Goal: Navigation & Orientation: Find specific page/section

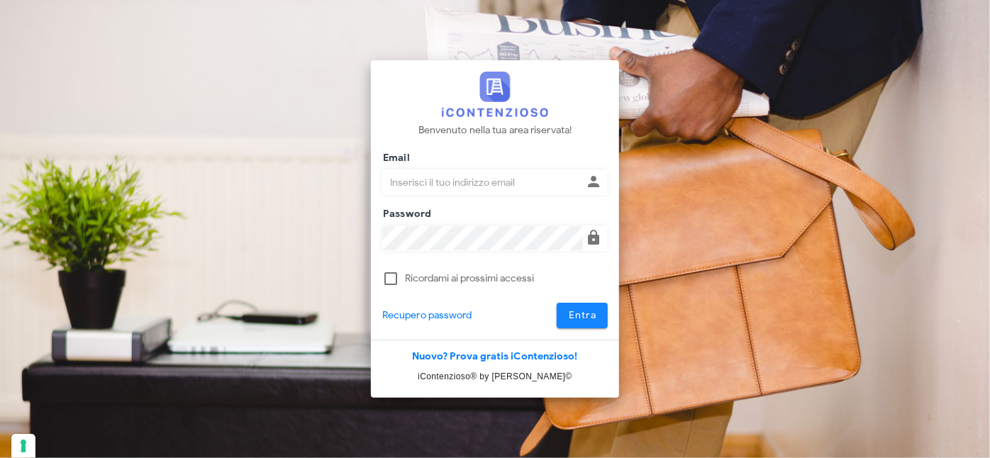
type input "valerio@milanoconsulting.net"
click at [584, 315] on span "Entra" at bounding box center [582, 315] width 29 height 12
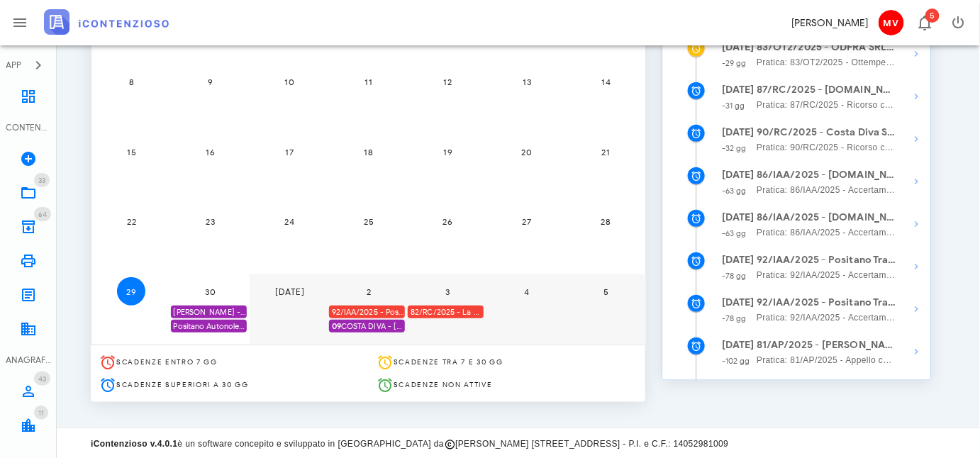
scroll to position [276, 0]
click at [208, 324] on div "Positano Autonoleggio Coop. scade termine Istanza acc. adesione" at bounding box center [209, 325] width 76 height 13
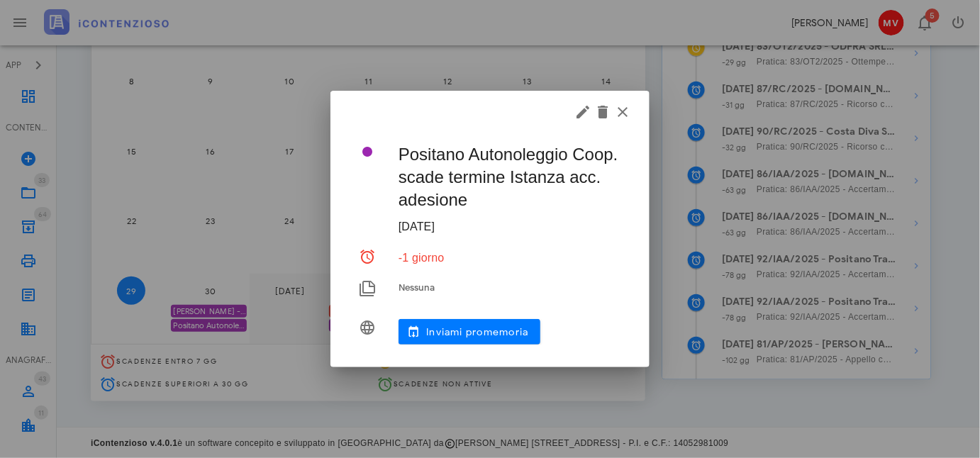
click at [620, 101] on div at bounding box center [489, 110] width 319 height 38
click at [622, 114] on icon "button" at bounding box center [622, 111] width 17 height 17
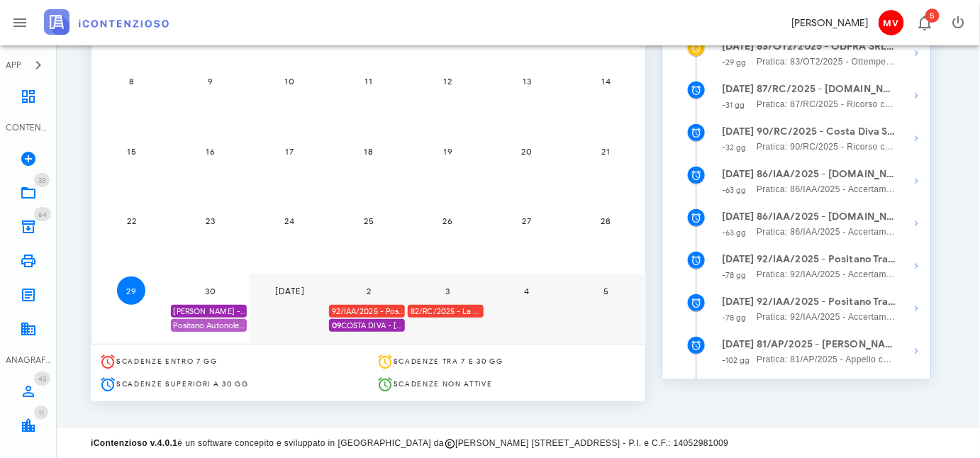
click at [209, 325] on div "Positano Autonoleggio Coop. scade termine Istanza acc. adesione" at bounding box center [209, 325] width 76 height 13
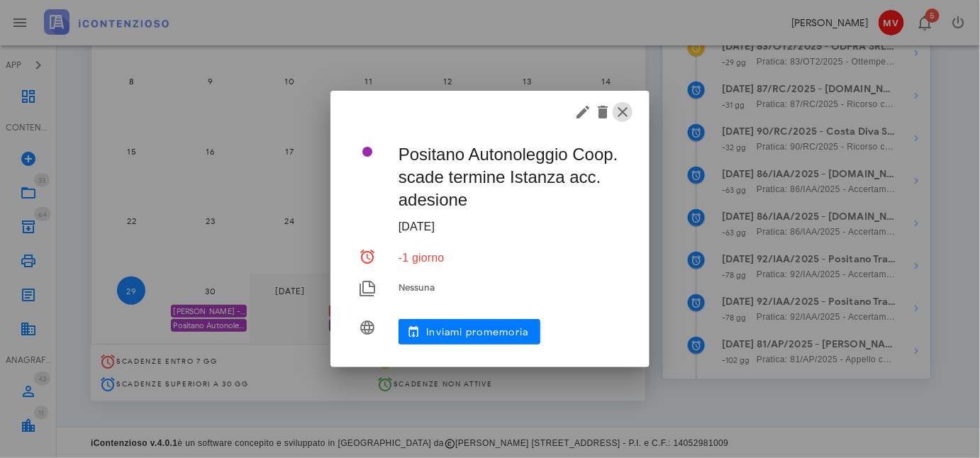
click at [623, 111] on icon "button" at bounding box center [622, 111] width 17 height 17
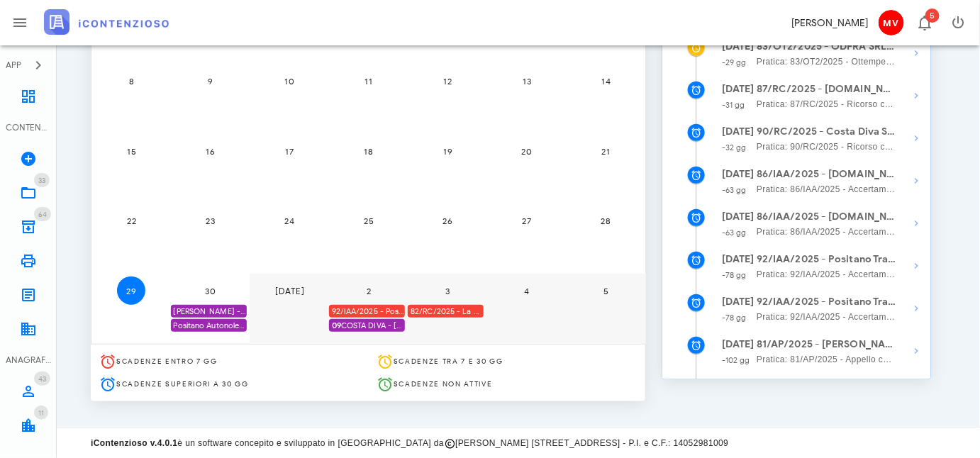
click at [368, 308] on div "92/IAA/2025 - Positano Transfer Cooperativa a.r.l. - Inviare Accertamento con A…" at bounding box center [367, 311] width 76 height 13
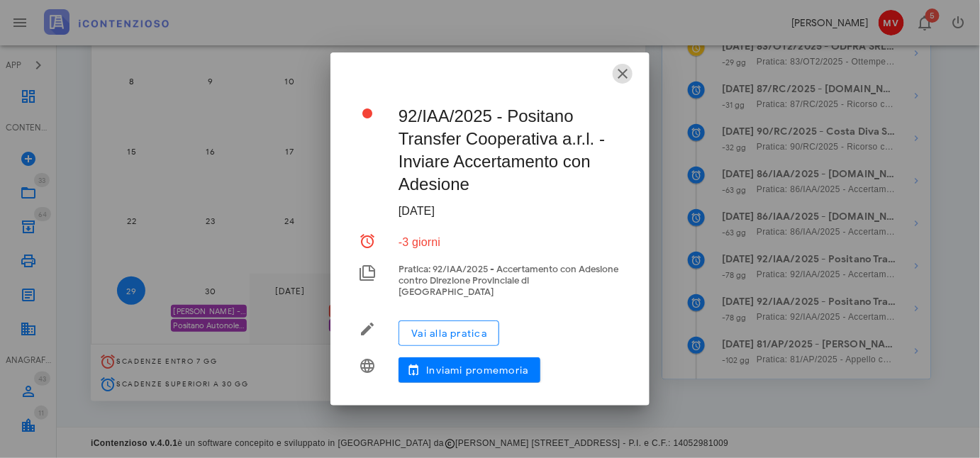
click at [624, 69] on button "button" at bounding box center [622, 74] width 20 height 20
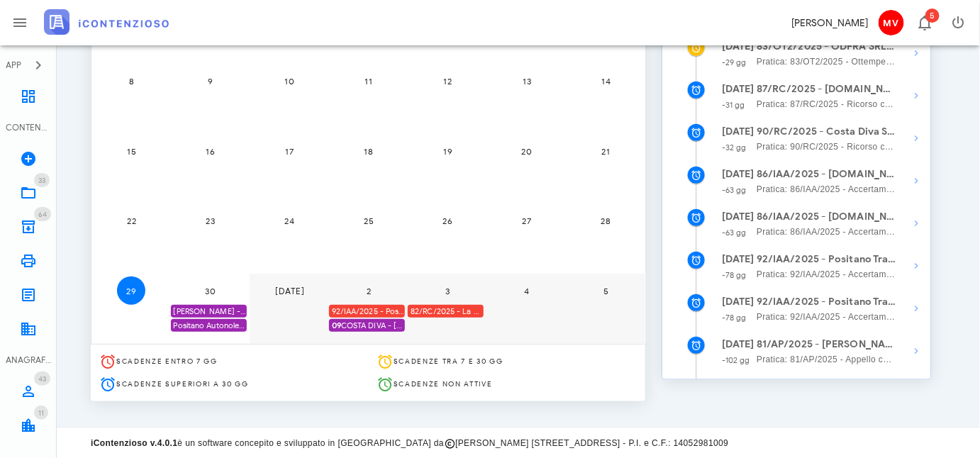
click at [363, 324] on span "09 COSTA DIVA - MASTANTUONO - ACC. ADESIONE" at bounding box center [368, 325] width 73 height 13
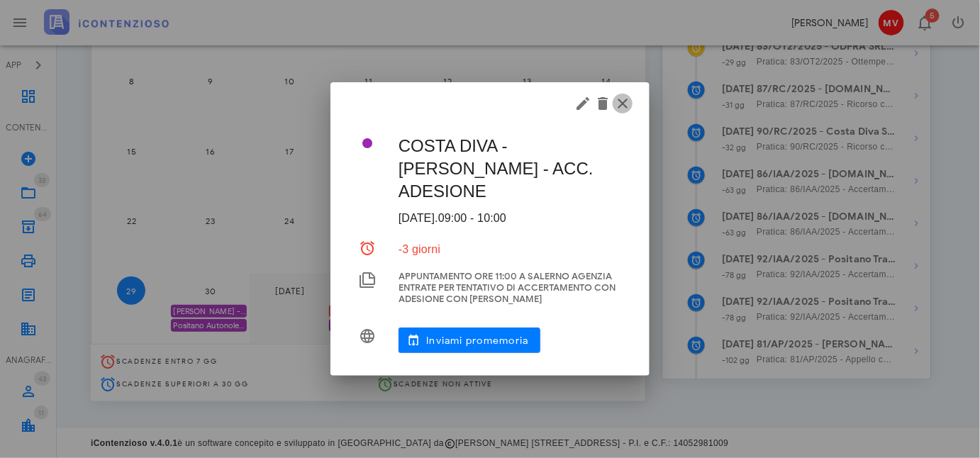
click at [620, 105] on icon "button" at bounding box center [622, 103] width 17 height 17
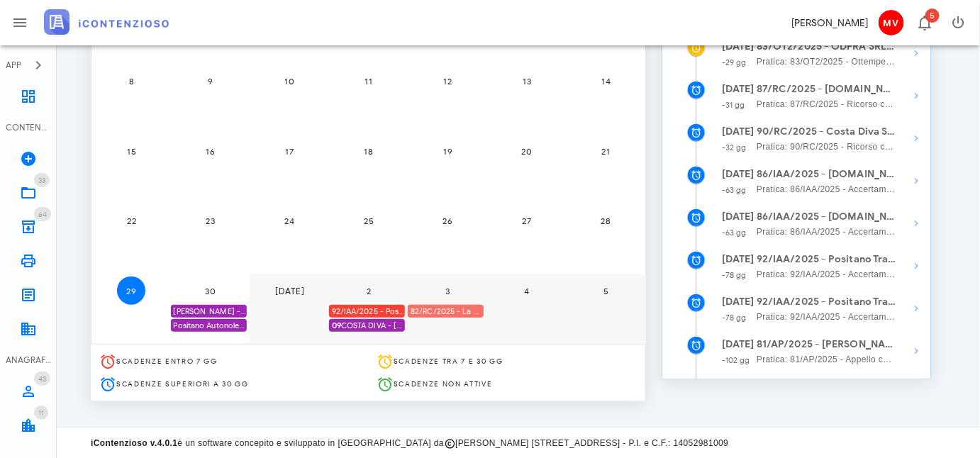
click at [442, 308] on div "82/RC/2025 - La Conca Azzurra S.r.l. - Inviare Ricorso" at bounding box center [446, 311] width 76 height 13
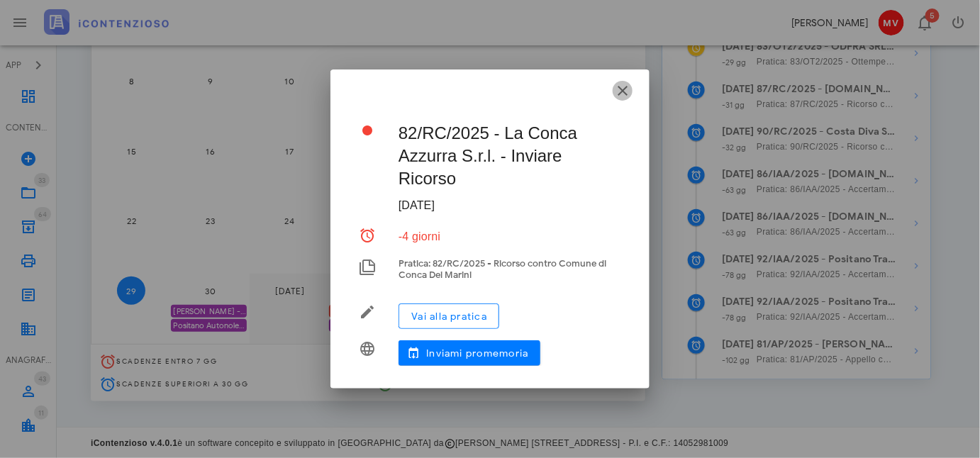
click at [620, 89] on icon "button" at bounding box center [622, 90] width 17 height 17
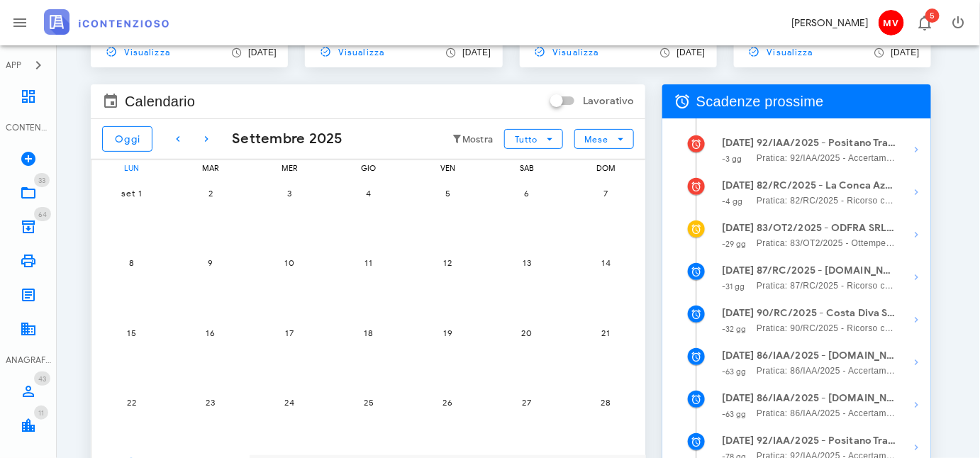
scroll to position [18, 0]
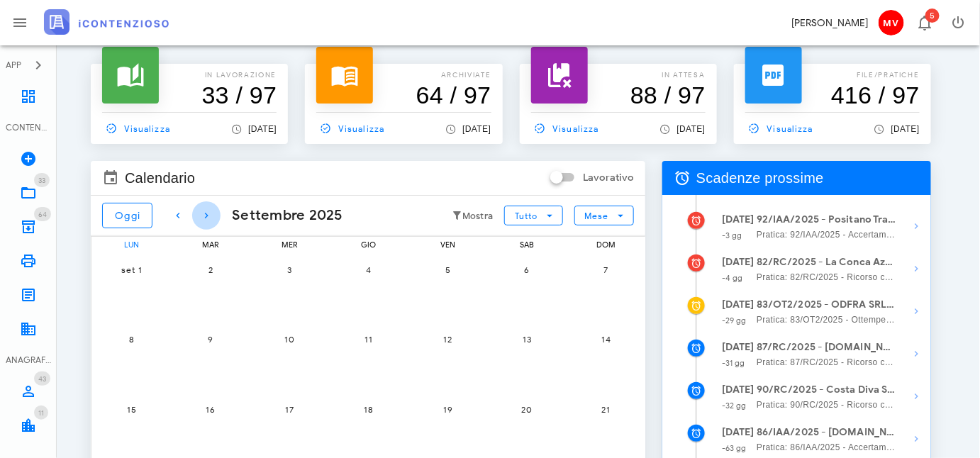
click at [203, 212] on icon "button" at bounding box center [206, 215] width 17 height 17
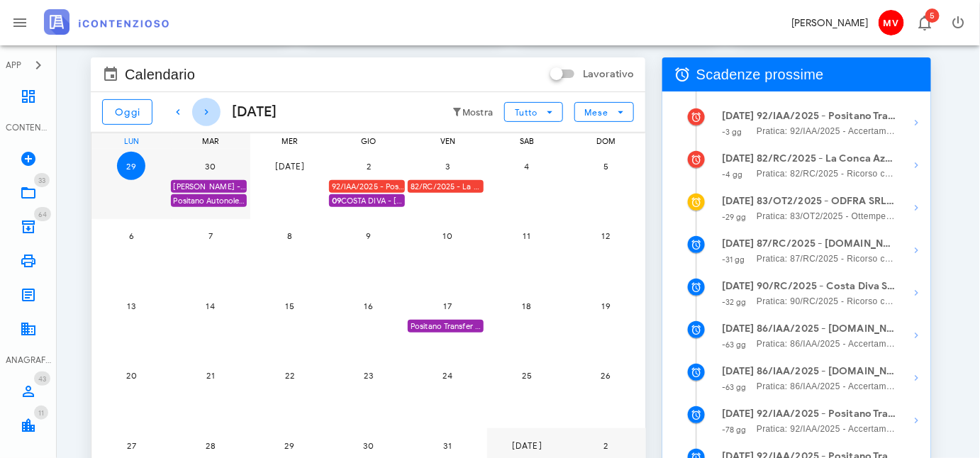
scroll to position [0, 0]
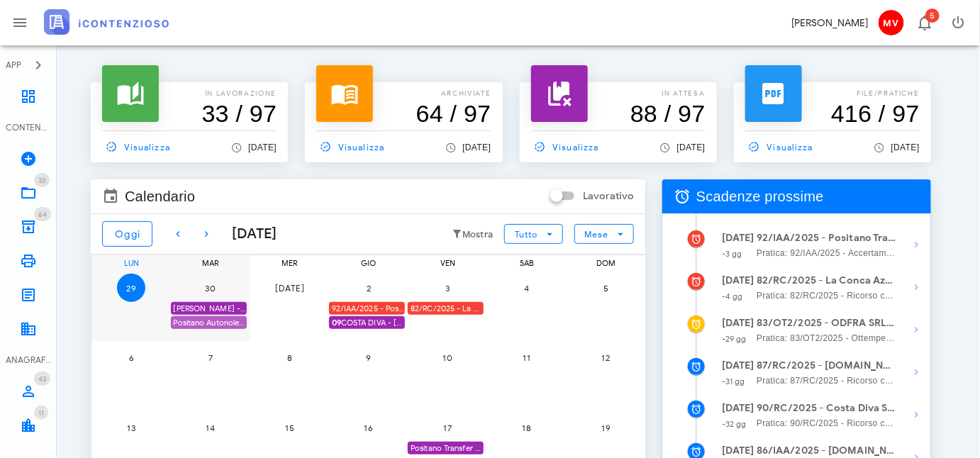
click at [212, 321] on div "Positano Autonoleggio Coop. scade termine Istanza acc. adesione" at bounding box center [209, 322] width 76 height 13
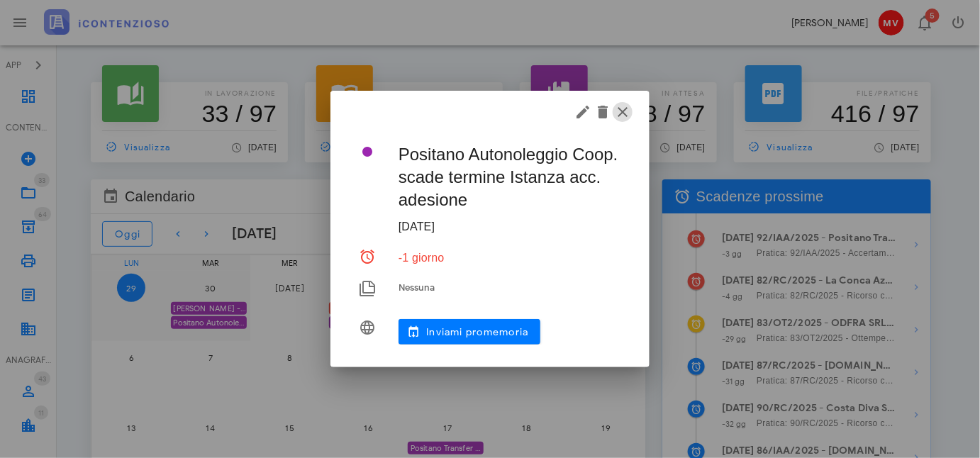
click at [625, 111] on icon "button" at bounding box center [622, 111] width 17 height 17
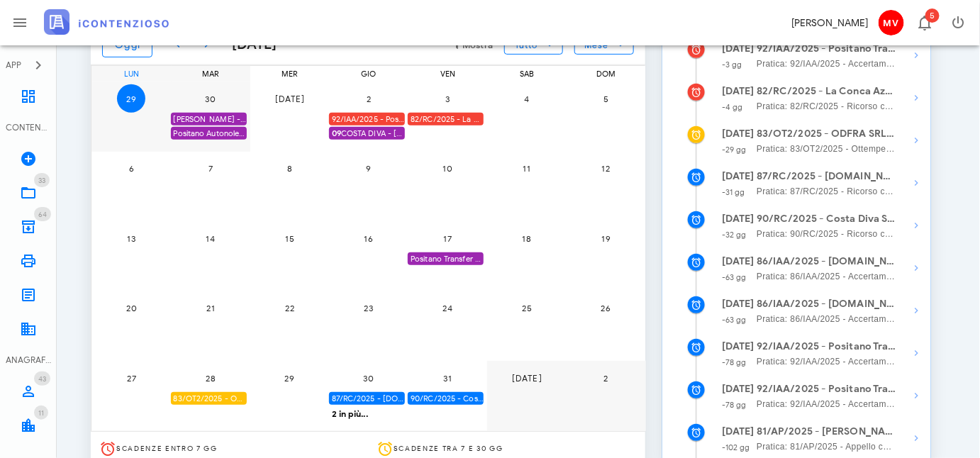
scroll to position [18, 0]
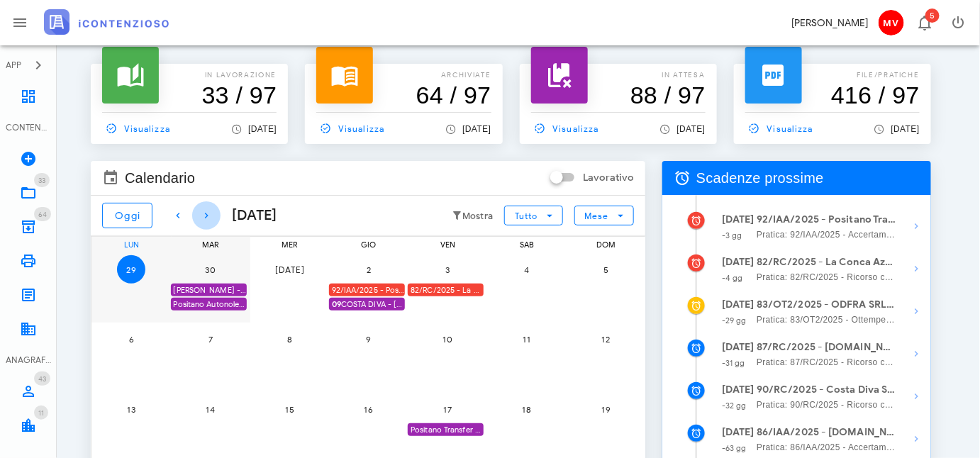
click at [208, 213] on icon "button" at bounding box center [206, 215] width 17 height 17
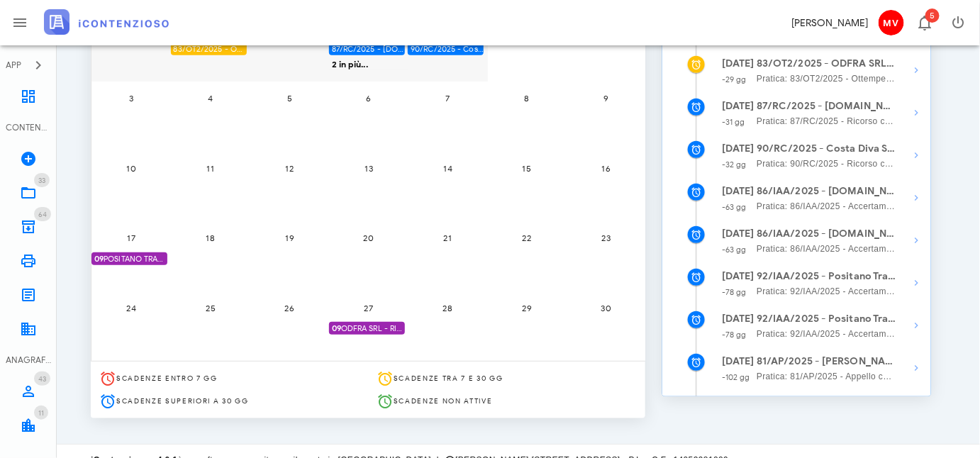
scroll to position [276, 0]
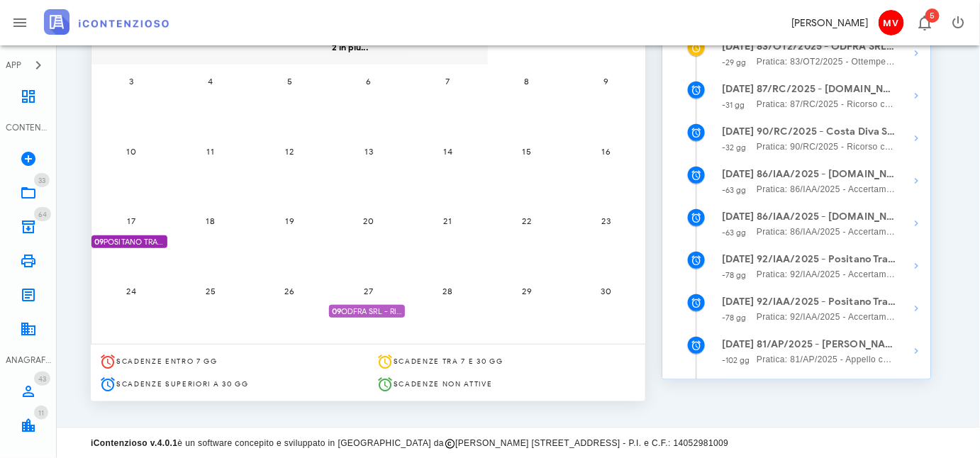
click at [363, 308] on span "09 ODFRA SRL - RIASSUNZIONE ORDINANZA CASSAZIONE IN APPELLO IVA 2006" at bounding box center [368, 311] width 73 height 13
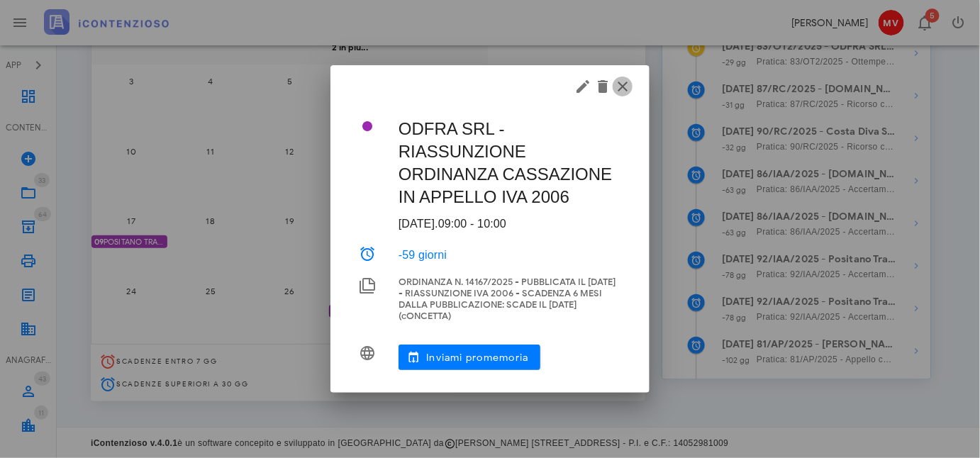
click at [620, 83] on icon "button" at bounding box center [622, 86] width 17 height 17
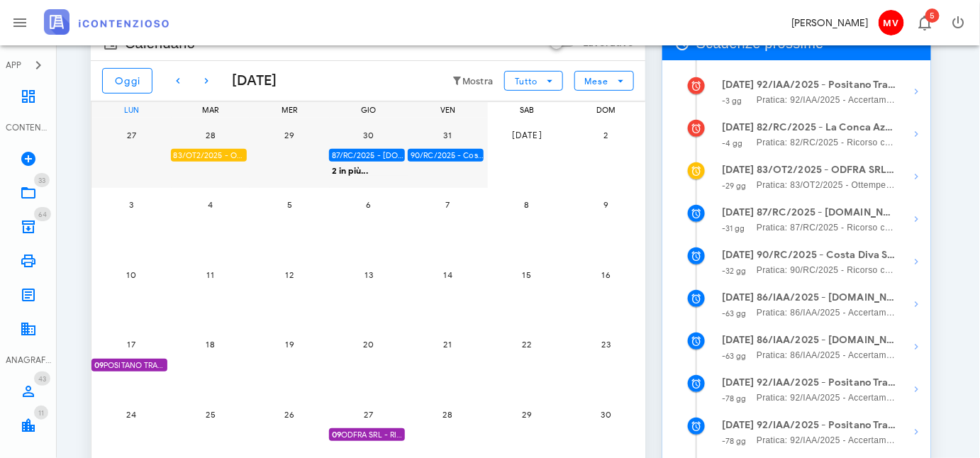
scroll to position [0, 0]
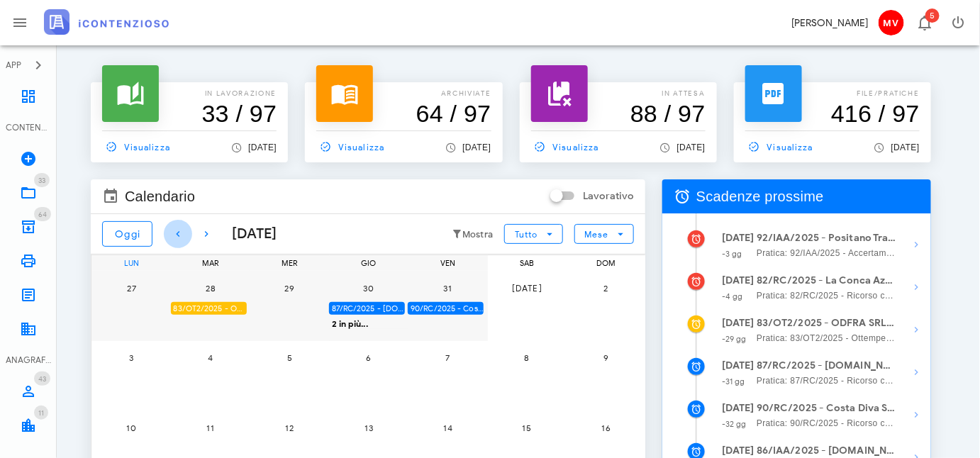
click at [176, 232] on icon "button" at bounding box center [177, 233] width 17 height 17
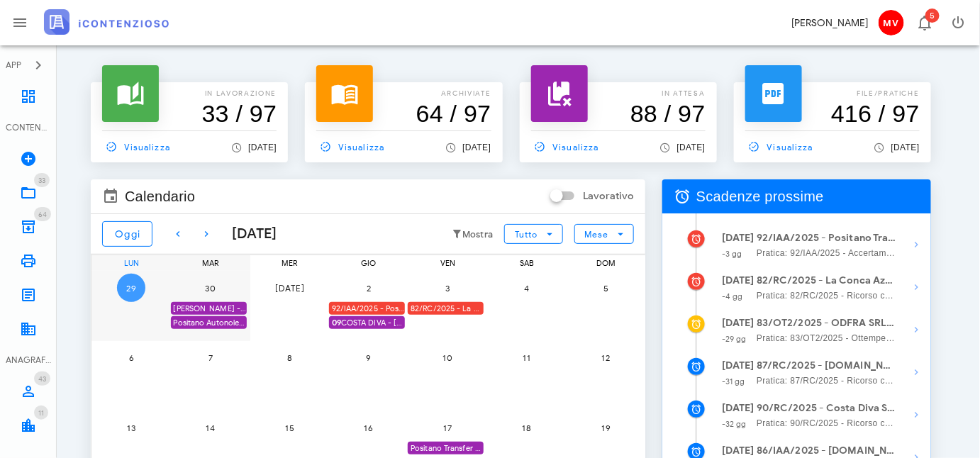
click at [130, 284] on span "29" at bounding box center [131, 288] width 28 height 11
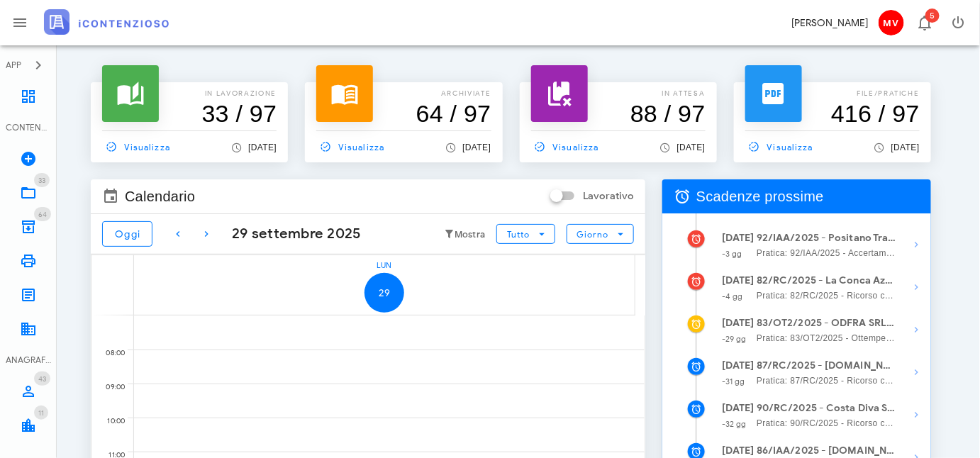
click at [517, 189] on div "Calendario Lavorativo" at bounding box center [368, 196] width 554 height 34
click at [23, 191] on icon at bounding box center [28, 192] width 17 height 17
